Goal: Task Accomplishment & Management: Manage account settings

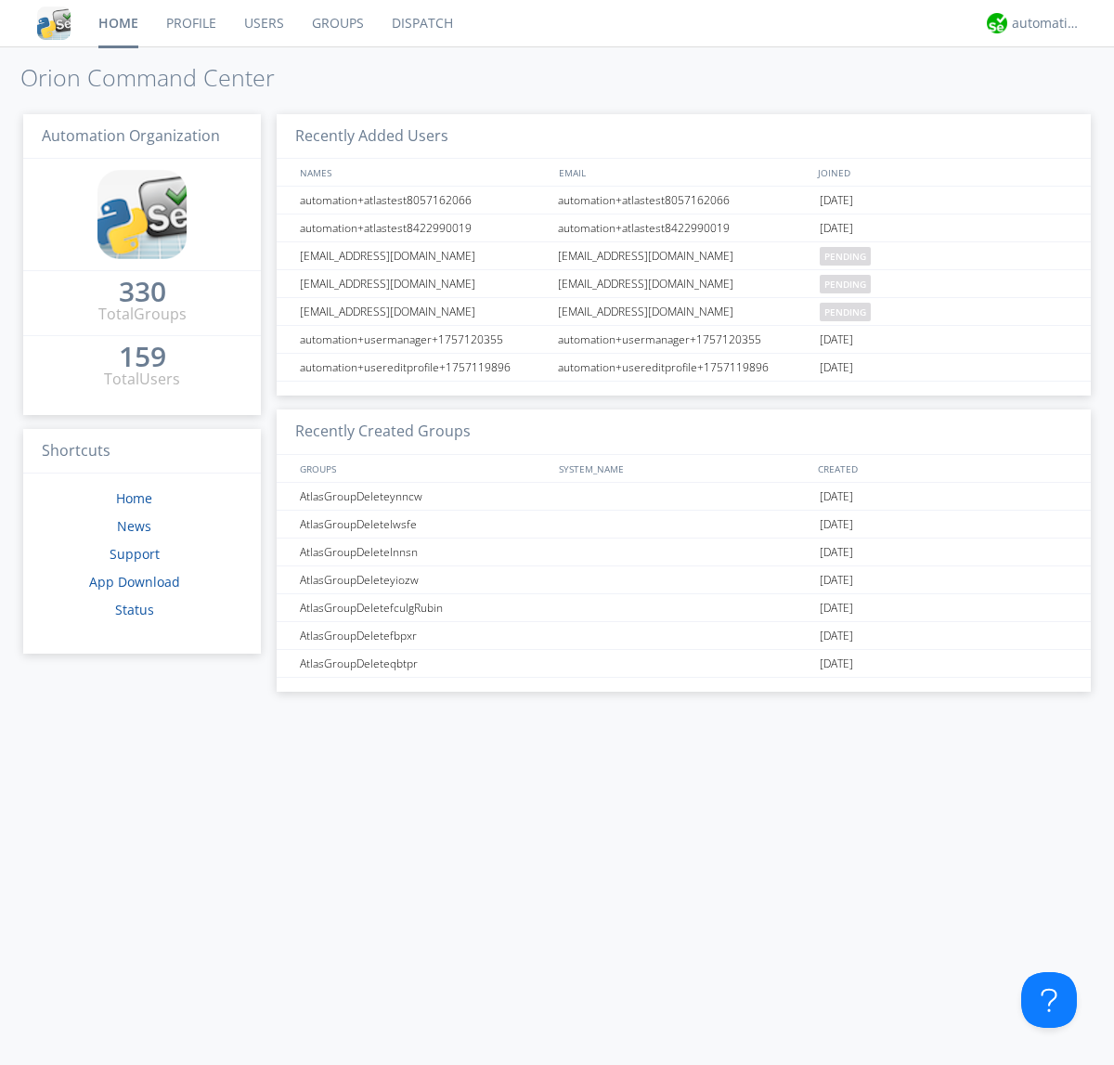
click at [263, 23] on link "Users" at bounding box center [264, 23] width 68 height 46
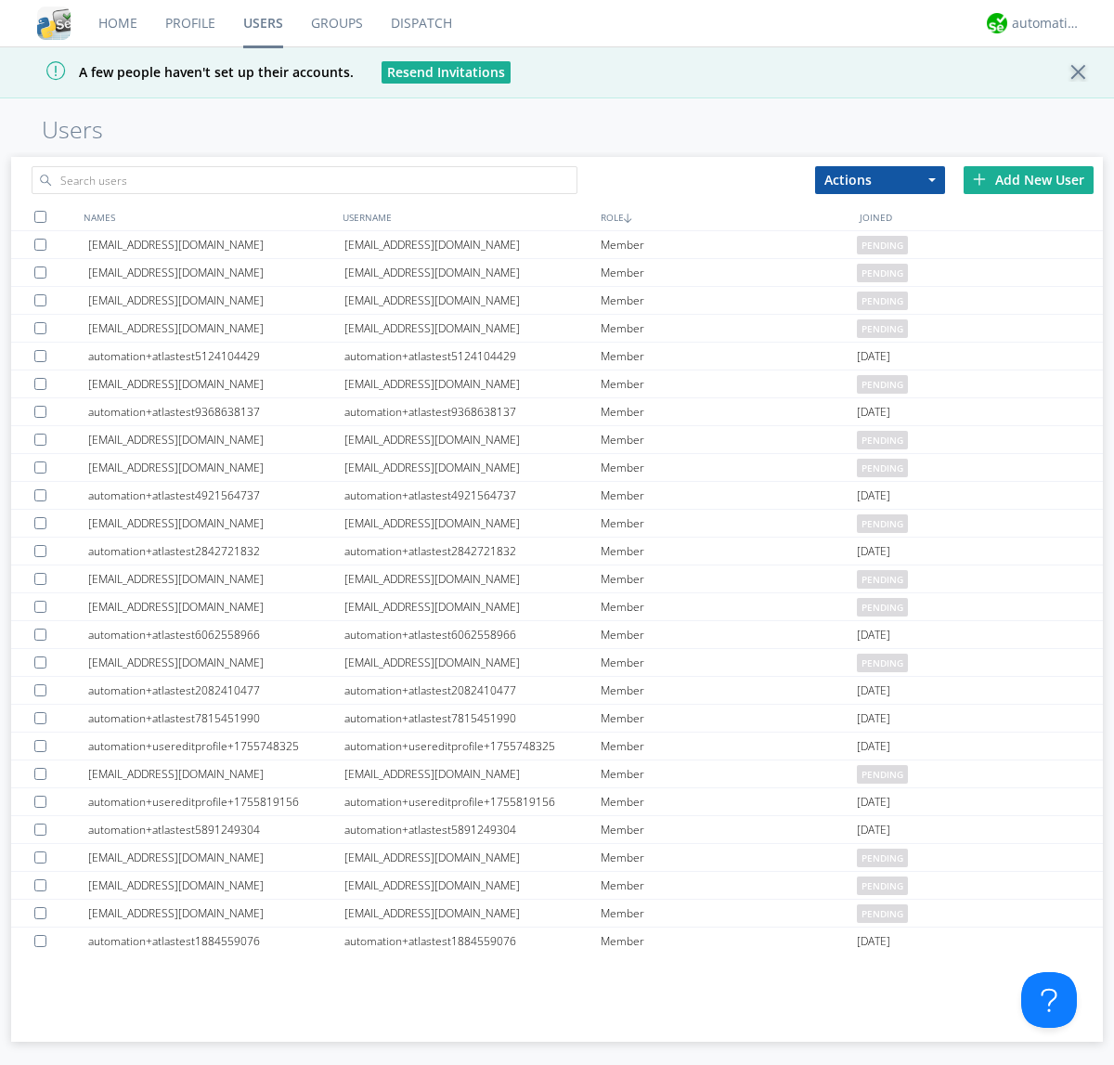
click at [1028, 179] on div "Add New User" at bounding box center [1028, 180] width 130 height 28
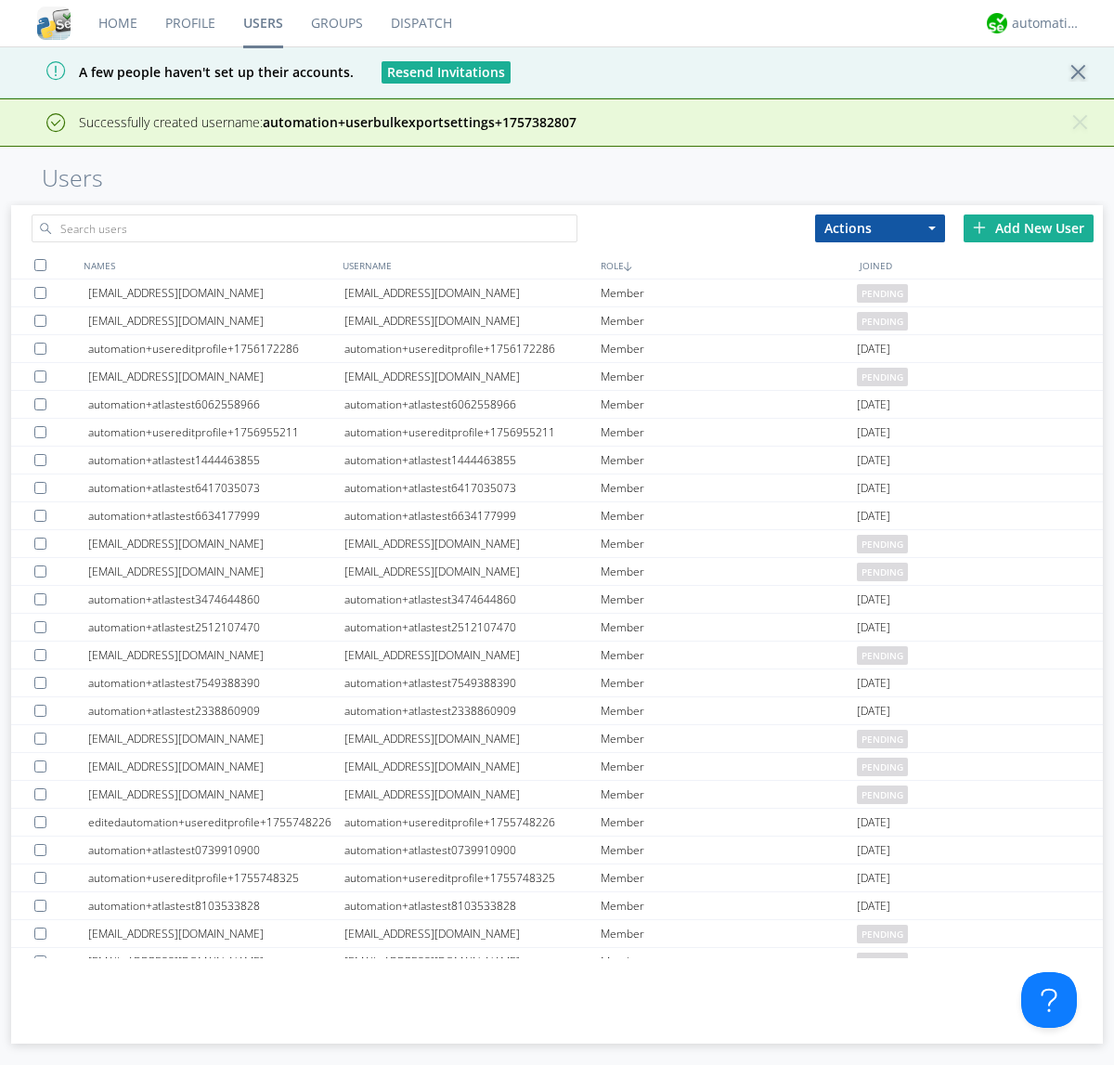
click at [1028, 227] on div "Add New User" at bounding box center [1028, 228] width 130 height 28
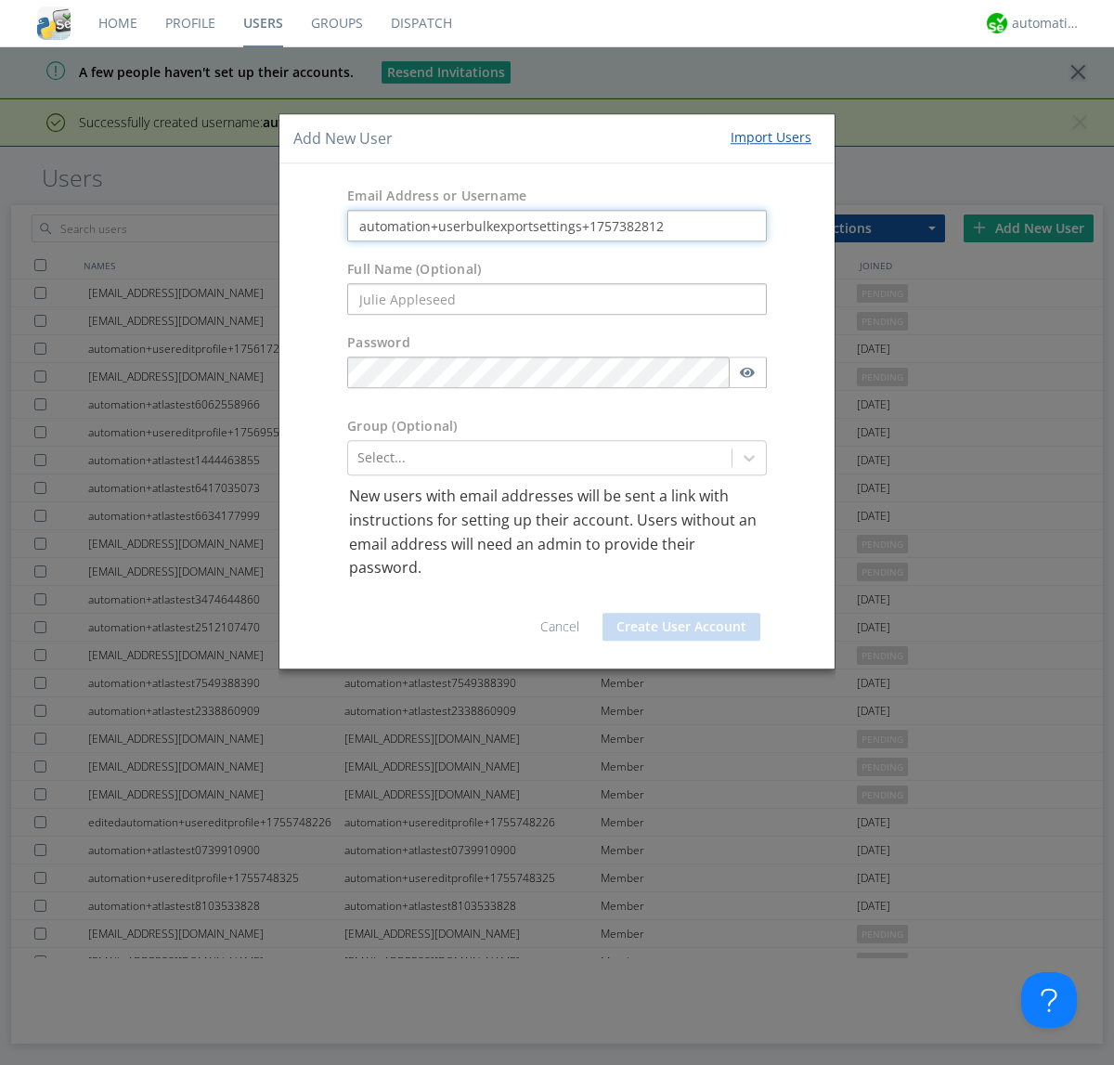
type input "automation+userbulkexportsettings+1757382812"
click at [681, 626] on button "Create User Account" at bounding box center [681, 627] width 158 height 28
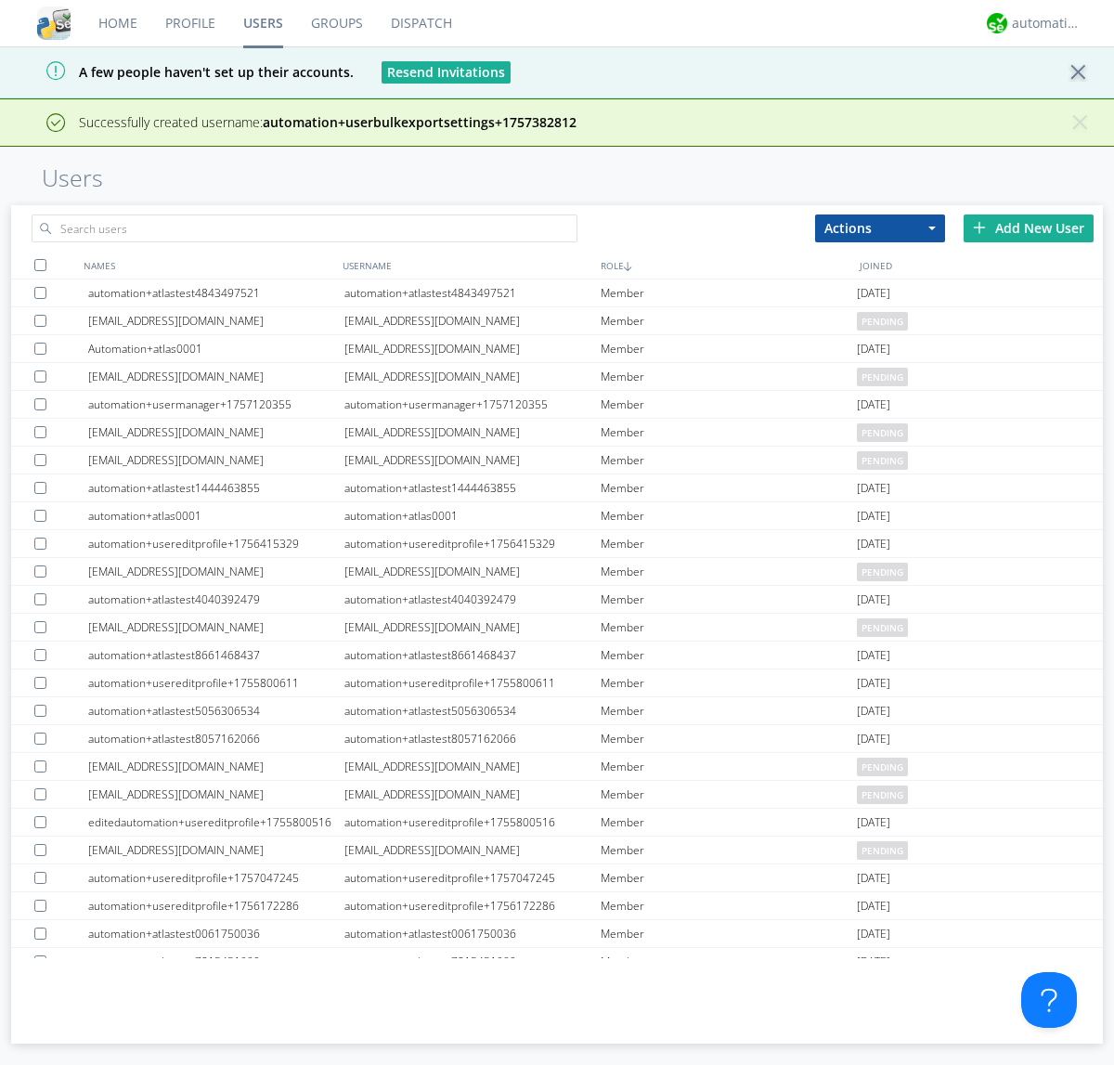
click at [1028, 227] on div "Add New User" at bounding box center [1028, 228] width 130 height 28
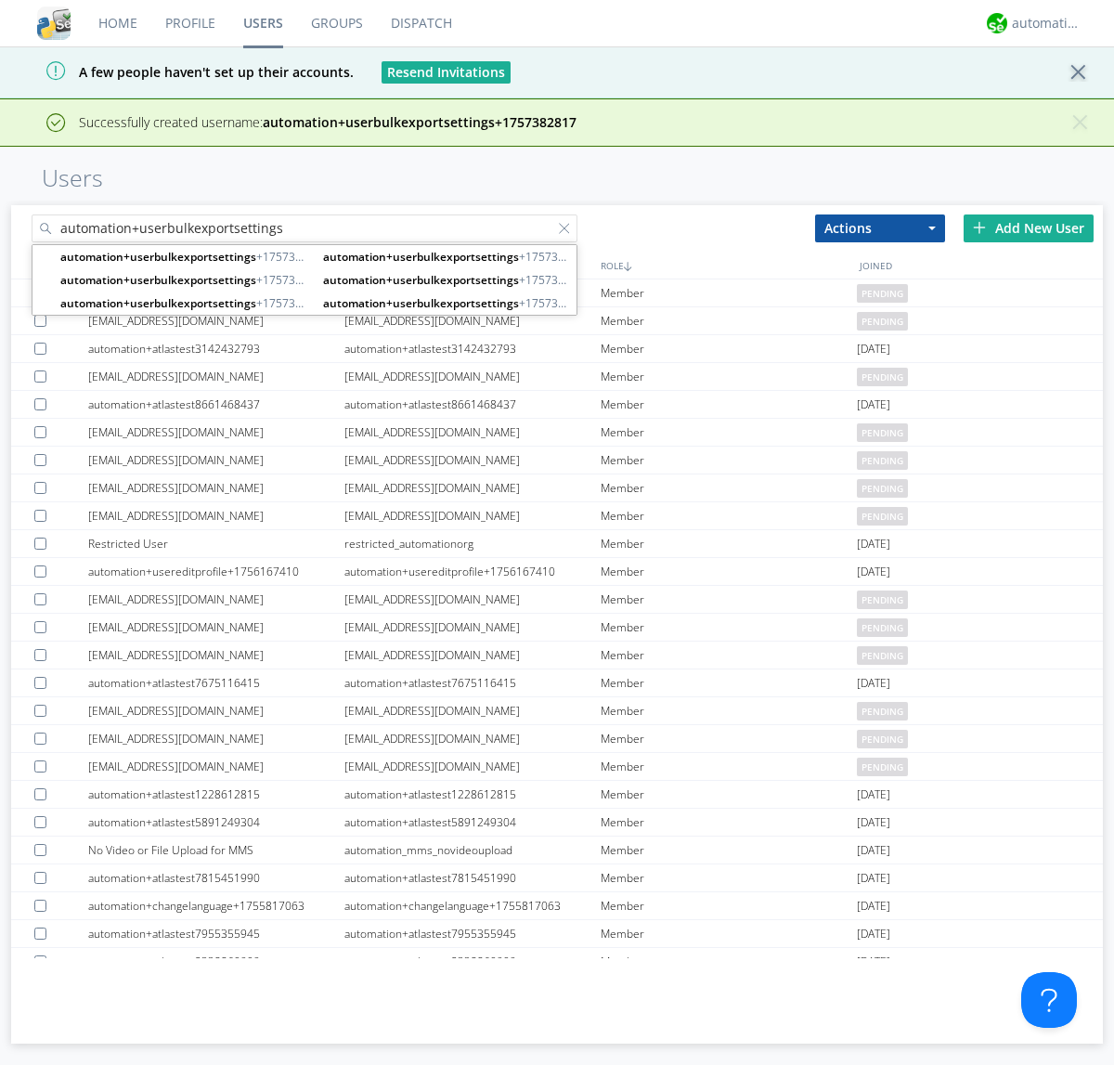
type input "automation+userbulkexportsettings"
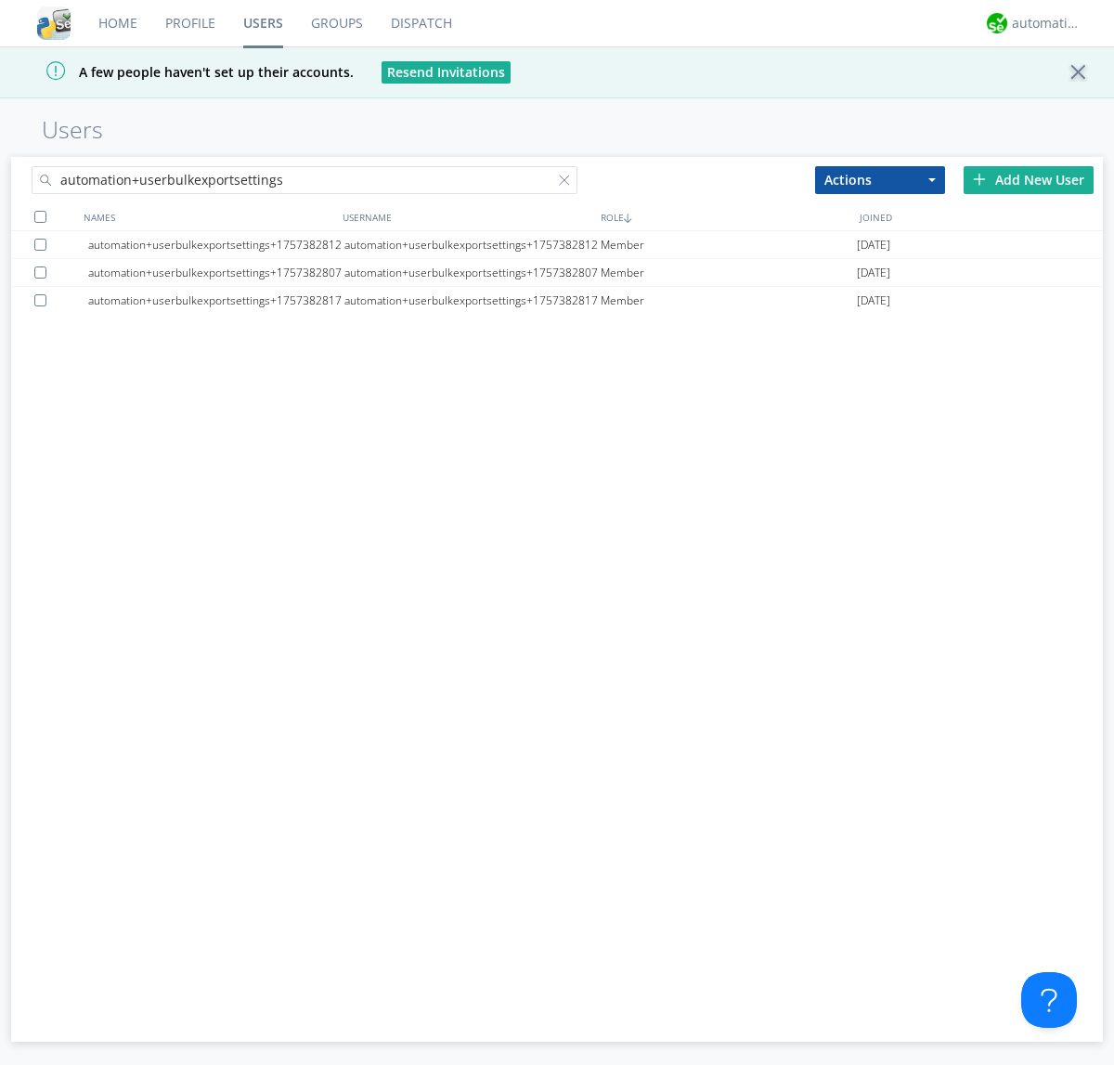
click at [40, 216] on div at bounding box center [40, 217] width 12 height 12
click at [880, 179] on button "Actions" at bounding box center [880, 180] width 130 height 28
click at [0, 0] on link "Export Users" at bounding box center [0, 0] width 0 height 0
click at [568, 183] on div at bounding box center [568, 184] width 19 height 19
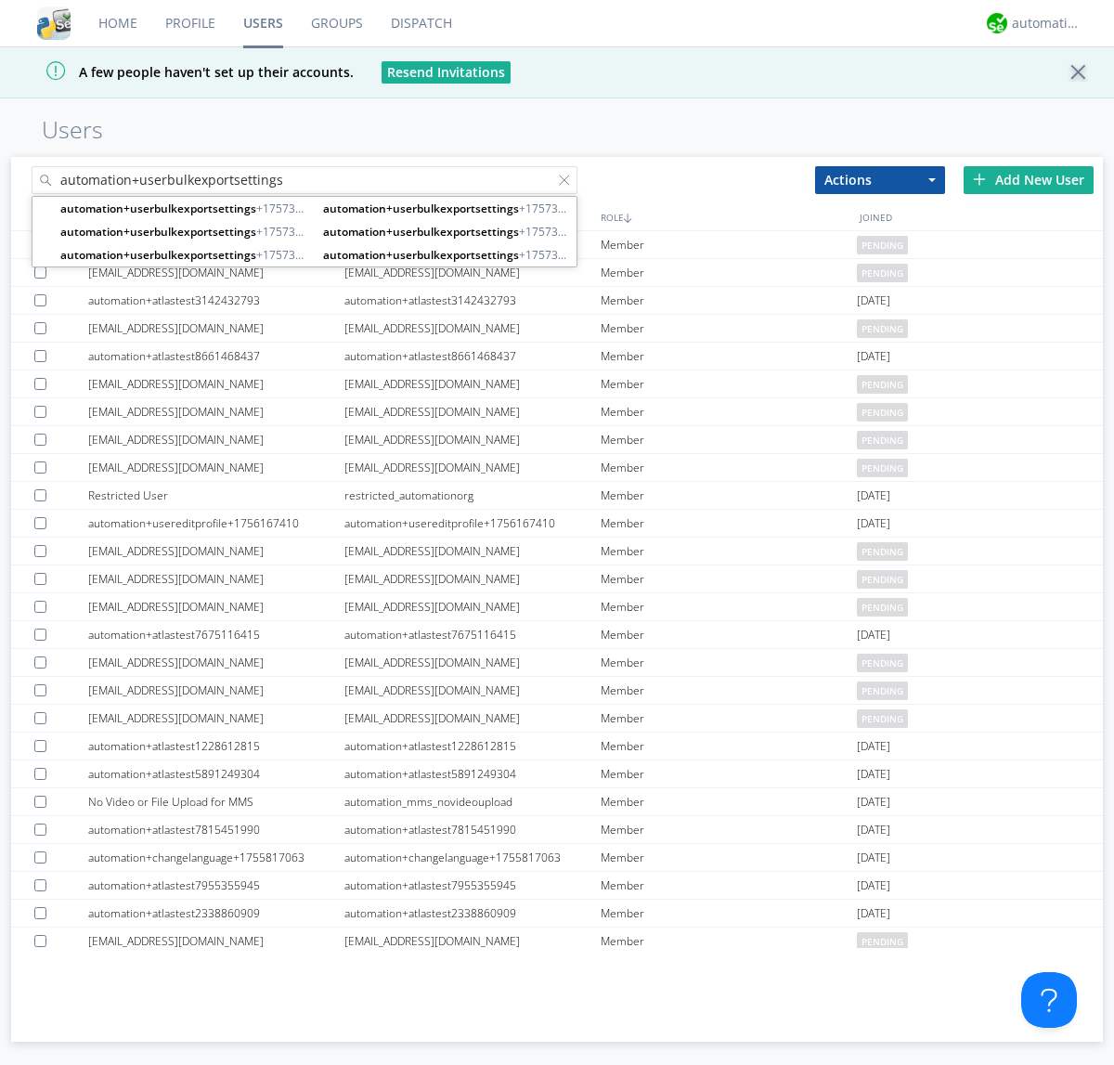
type input "automation+userbulkexportsettings"
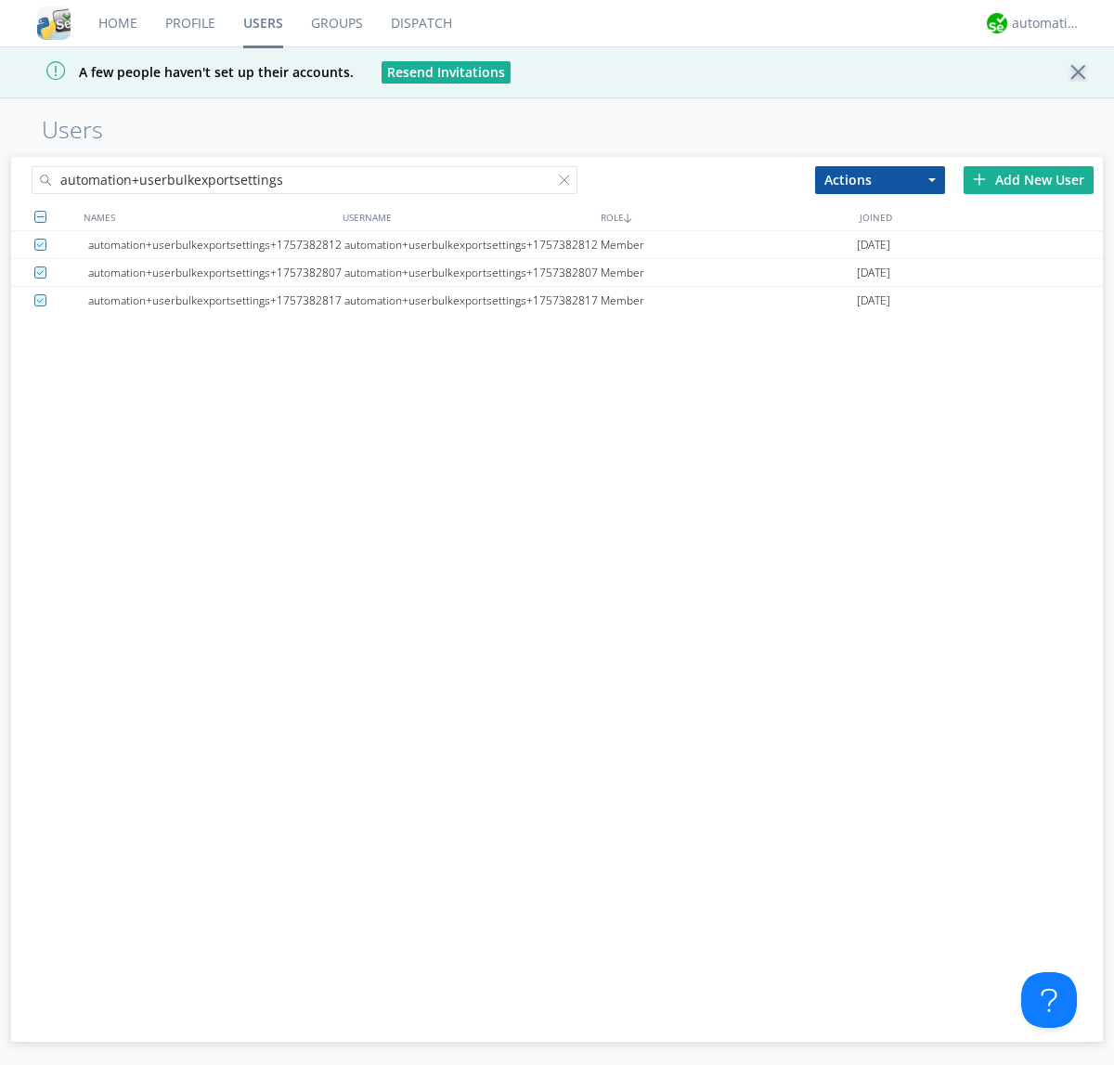
click at [880, 179] on button "Actions" at bounding box center [880, 180] width 130 height 28
click at [880, 235] on link "Delete User" at bounding box center [880, 236] width 128 height 24
